Goal: Transaction & Acquisition: Purchase product/service

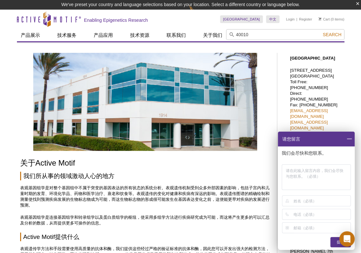
click at [321, 32] on button "Search" at bounding box center [332, 35] width 22 height 6
click at [246, 43] on li "40010 – Nuclear Extract Kit" at bounding box center [252, 44] width 53 height 9
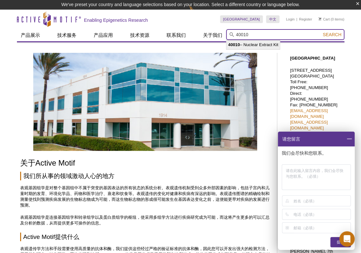
type input "40010 – Nuclear Extract Kit"
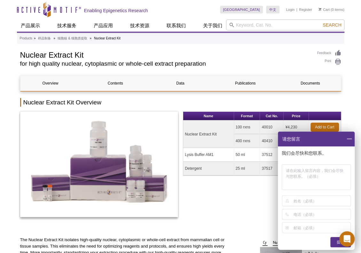
click at [347, 137] on span at bounding box center [349, 138] width 11 height 15
